Goal: Information Seeking & Learning: Learn about a topic

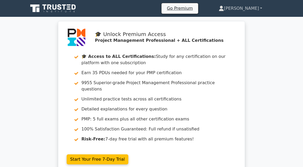
click at [245, 7] on link "[PERSON_NAME]" at bounding box center [240, 8] width 69 height 11
click at [58, 7] on icon at bounding box center [53, 8] width 51 height 10
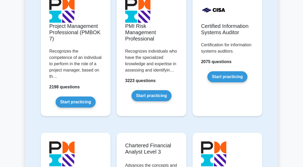
scroll to position [533, 0]
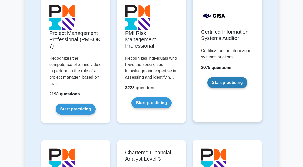
click at [236, 80] on link "Start practicing" at bounding box center [227, 82] width 40 height 11
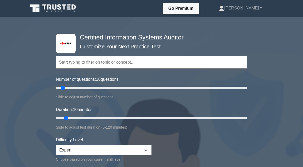
click at [76, 88] on input "Number of questions: 10 questions" at bounding box center [151, 88] width 191 height 6
type input "35"
click at [85, 88] on input "Number of questions: 25 questions" at bounding box center [151, 88] width 191 height 6
click at [89, 88] on input "Number of questions: 35 questions" at bounding box center [151, 88] width 191 height 6
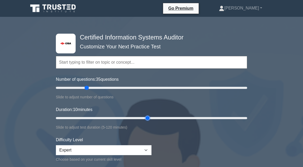
type input "60"
click at [144, 119] on input "Duration: 10 minutes" at bounding box center [151, 118] width 191 height 6
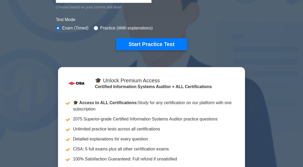
scroll to position [132, 0]
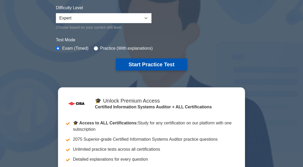
click at [134, 61] on button "Start Practice Test" at bounding box center [151, 65] width 71 height 12
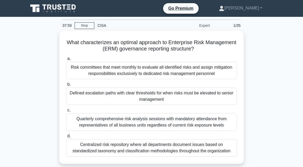
click at [280, 36] on main "37:59 Stop CISA Expert 1/35 What characterizes an optimal approach to Enterpris…" at bounding box center [151, 151] width 303 height 268
